Goal: Manage account settings

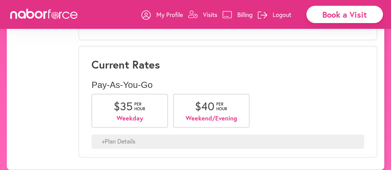
scroll to position [490, 0]
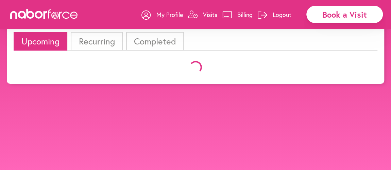
scroll to position [21, 0]
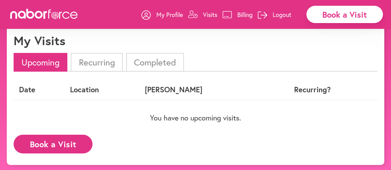
click at [158, 63] on li "Completed" at bounding box center [155, 62] width 58 height 19
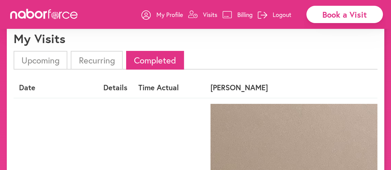
scroll to position [23, 0]
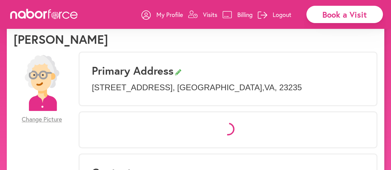
scroll to position [227, 0]
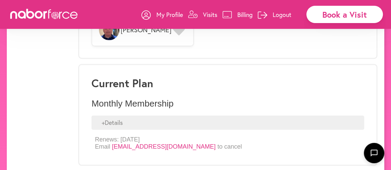
scroll to position [588, 0]
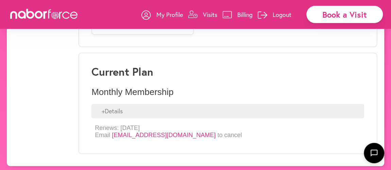
click at [195, 132] on p "Renews: 10/31/2025 Email support@naborforce.com to cancel" at bounding box center [168, 131] width 147 height 15
click at [186, 133] on p "Renews: 10/31/2025 Email support@naborforce.com to cancel" at bounding box center [168, 131] width 147 height 15
click at [168, 132] on link "support@naborforce.com" at bounding box center [164, 135] width 104 height 7
click at [163, 132] on link "support@naborforce.com" at bounding box center [164, 135] width 104 height 7
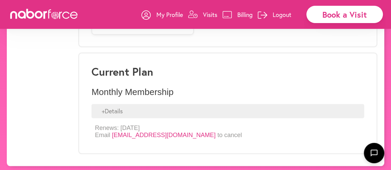
click at [146, 132] on link "support@naborforce.com" at bounding box center [164, 135] width 104 height 7
click at [158, 132] on link "support@naborforce.com" at bounding box center [164, 135] width 104 height 7
click at [238, 14] on p "Billing" at bounding box center [244, 15] width 15 height 8
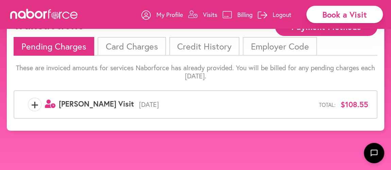
scroll to position [42, 0]
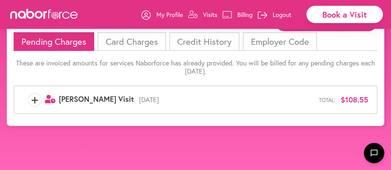
click at [209, 16] on p "Visits" at bounding box center [210, 15] width 14 height 8
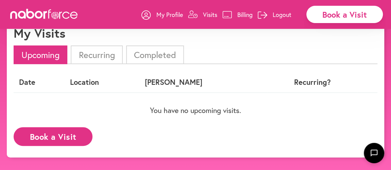
scroll to position [29, 0]
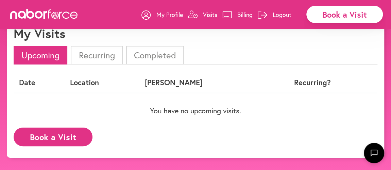
click at [157, 57] on li "Completed" at bounding box center [155, 55] width 58 height 19
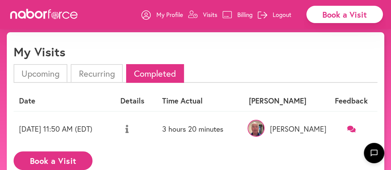
scroll to position [0, 0]
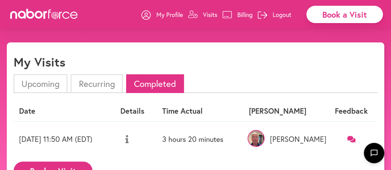
click at [171, 15] on p "My Profile" at bounding box center [169, 15] width 27 height 8
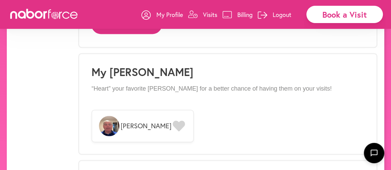
scroll to position [483, 0]
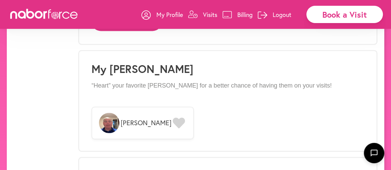
click at [173, 121] on icon at bounding box center [179, 123] width 12 height 11
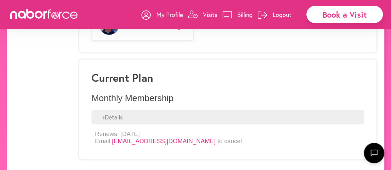
scroll to position [588, 0]
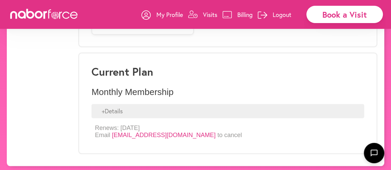
click at [103, 107] on div "+ Details" at bounding box center [227, 111] width 273 height 14
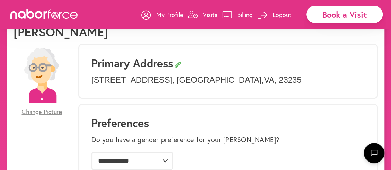
scroll to position [0, 0]
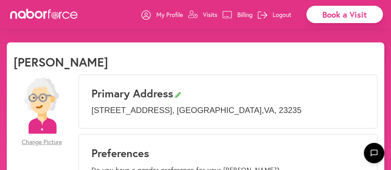
click at [243, 14] on p "Billing" at bounding box center [244, 15] width 15 height 8
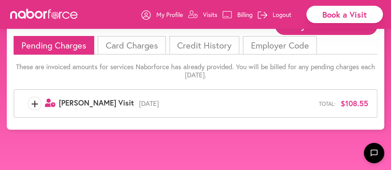
scroll to position [42, 0]
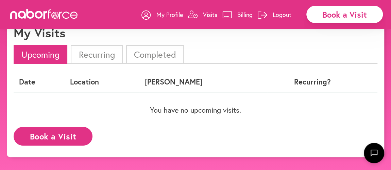
scroll to position [42, 0]
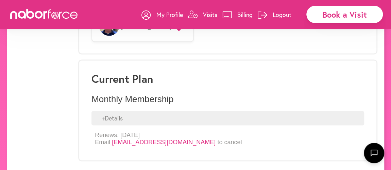
scroll to position [588, 0]
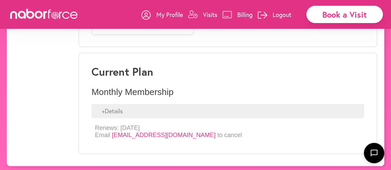
click at [148, 134] on link "support@naborforce.com" at bounding box center [164, 135] width 104 height 7
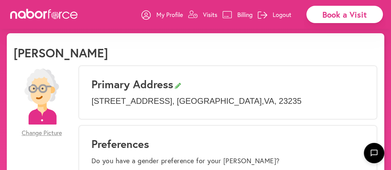
scroll to position [0, 0]
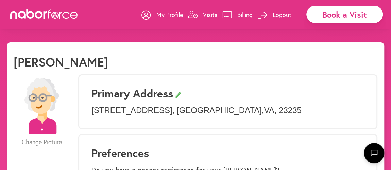
click at [241, 14] on p "Billing" at bounding box center [244, 15] width 15 height 8
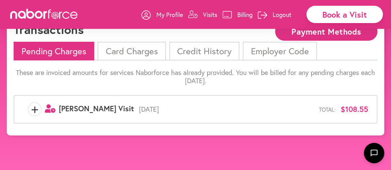
scroll to position [42, 0]
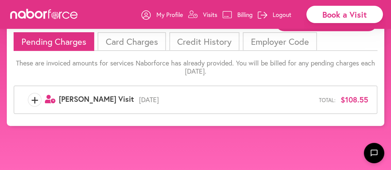
click at [293, 40] on li "Employer Code" at bounding box center [280, 41] width 74 height 19
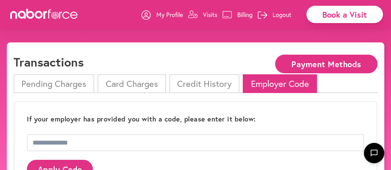
click at [217, 83] on li "Credit History" at bounding box center [204, 83] width 70 height 19
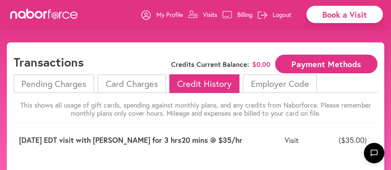
click at [119, 83] on li "Card Charges" at bounding box center [132, 83] width 68 height 19
click at [179, 15] on p "My Profile" at bounding box center [169, 15] width 27 height 8
